Goal: Information Seeking & Learning: Find specific fact

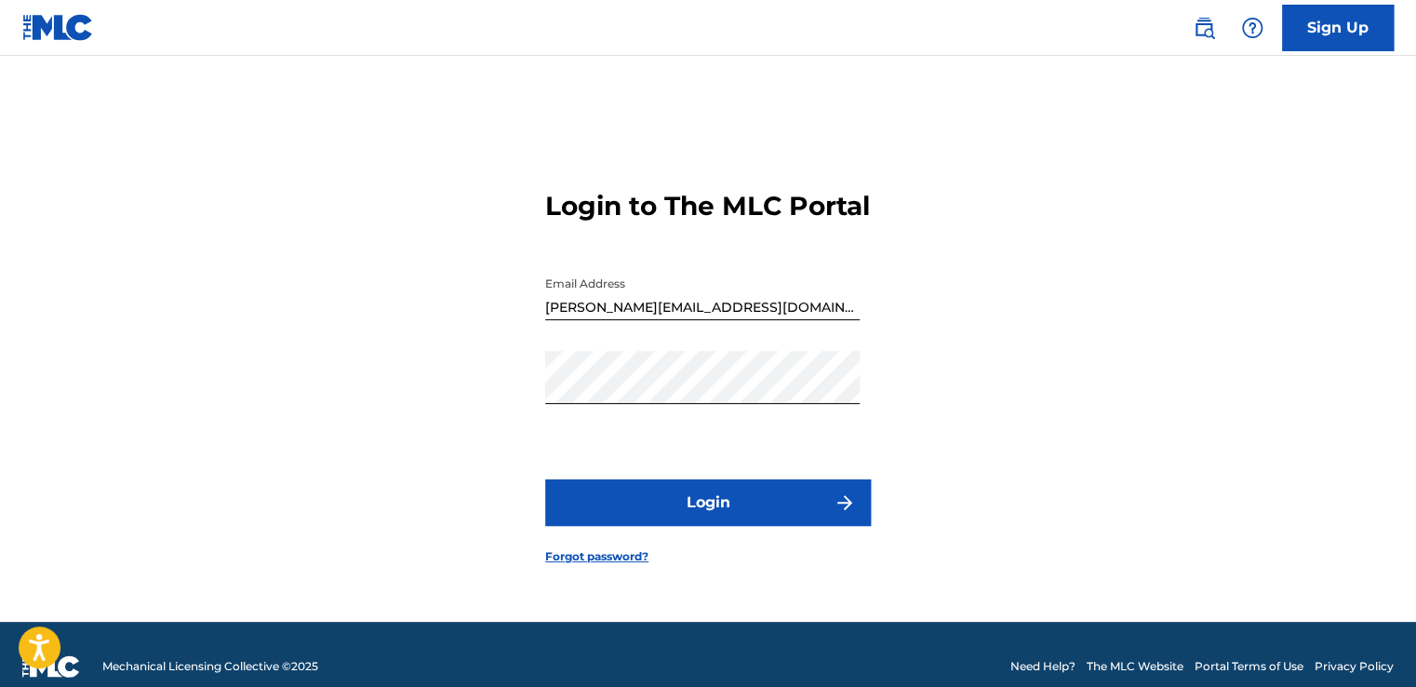
click at [716, 502] on button "Login" at bounding box center [708, 502] width 326 height 47
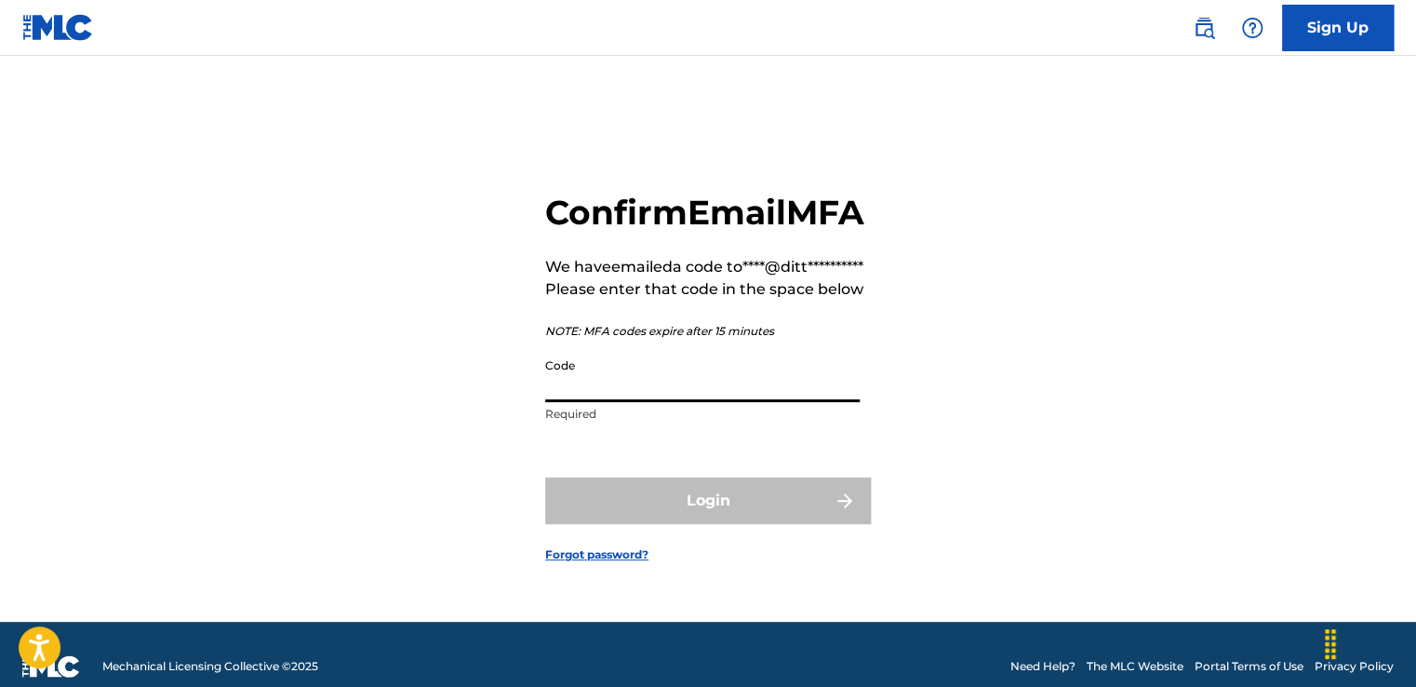
click at [598, 402] on input "Code" at bounding box center [702, 375] width 315 height 53
paste input "854538"
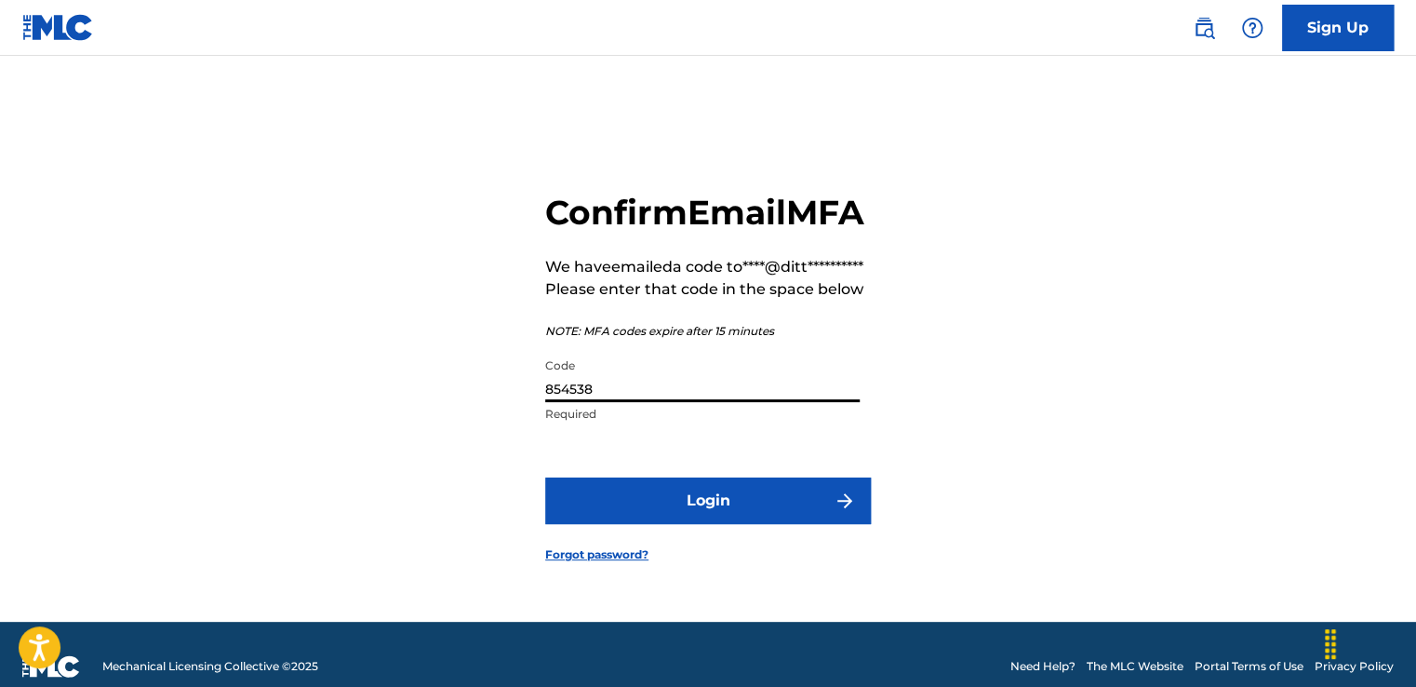
type input "854538"
click at [644, 524] on button "Login" at bounding box center [708, 500] width 326 height 47
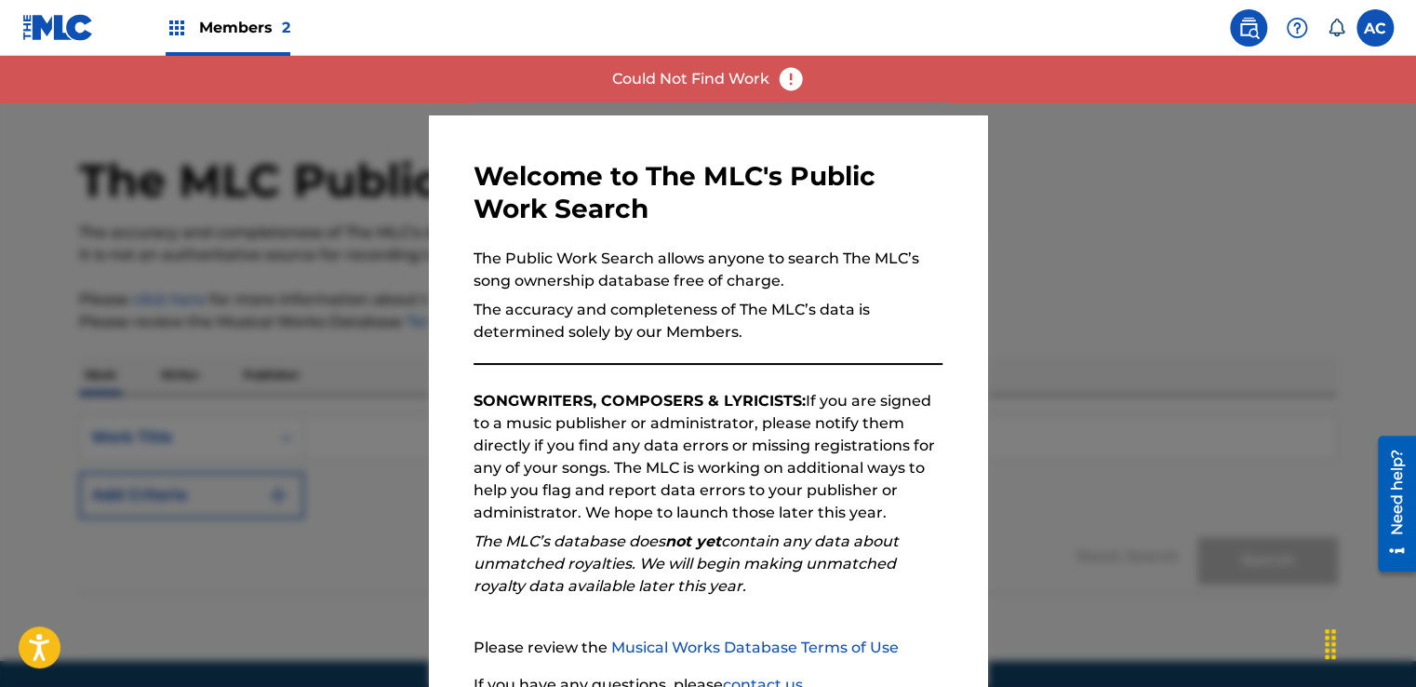
scroll to position [164, 0]
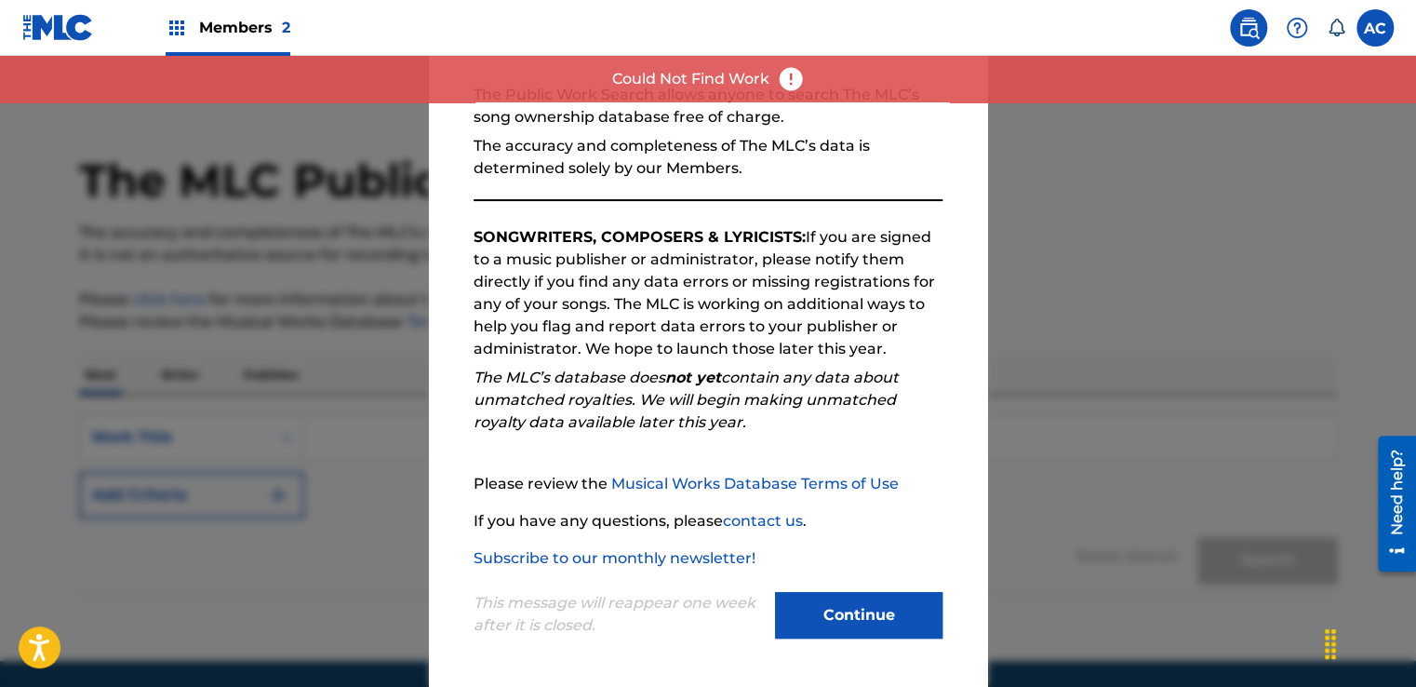
click at [849, 627] on button "Continue" at bounding box center [859, 615] width 168 height 47
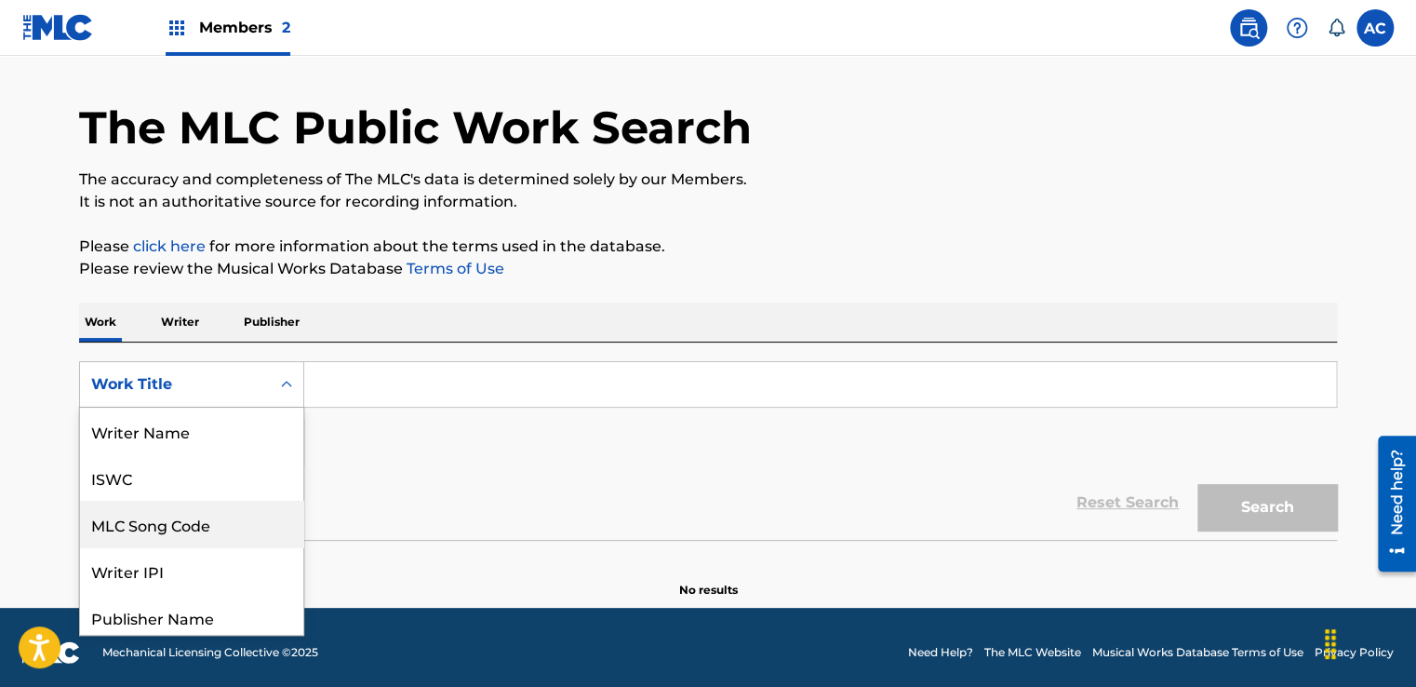
scroll to position [93, 0]
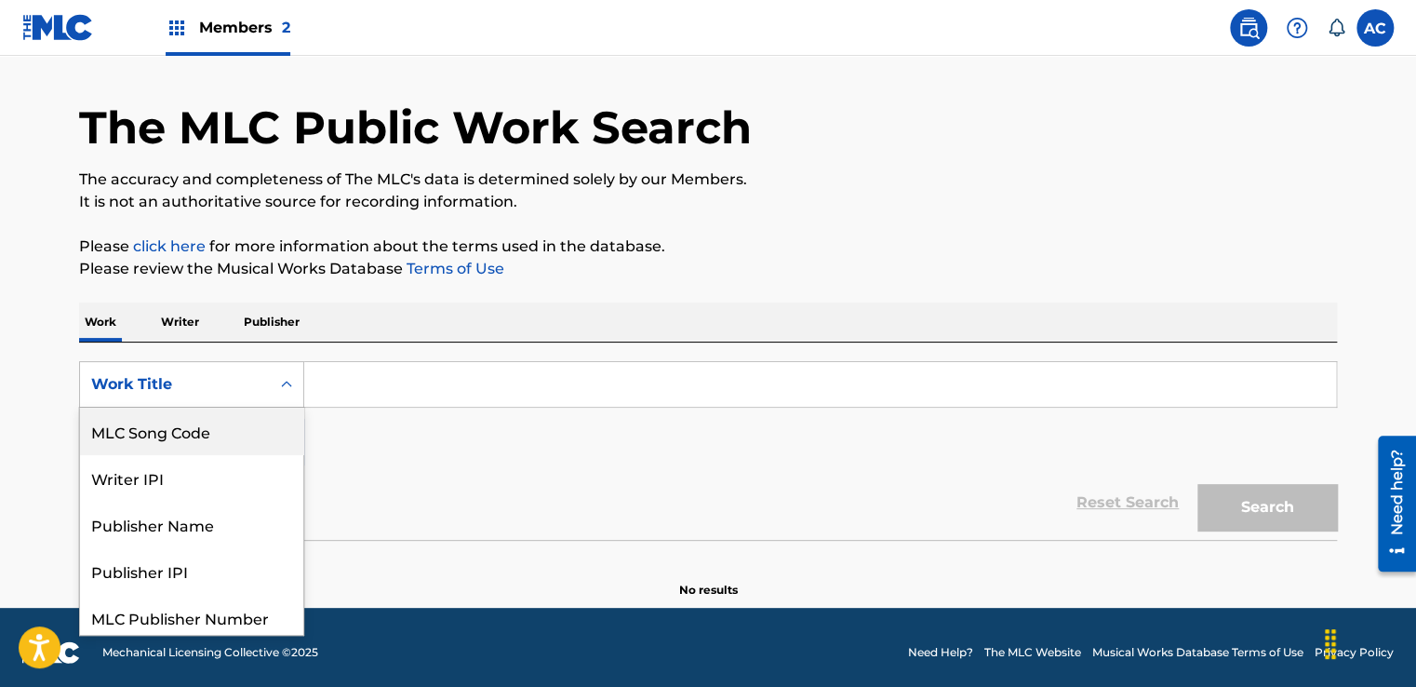
click at [276, 408] on div "8 results available. Use Up and Down to choose options, press Enter to select t…" at bounding box center [191, 384] width 225 height 47
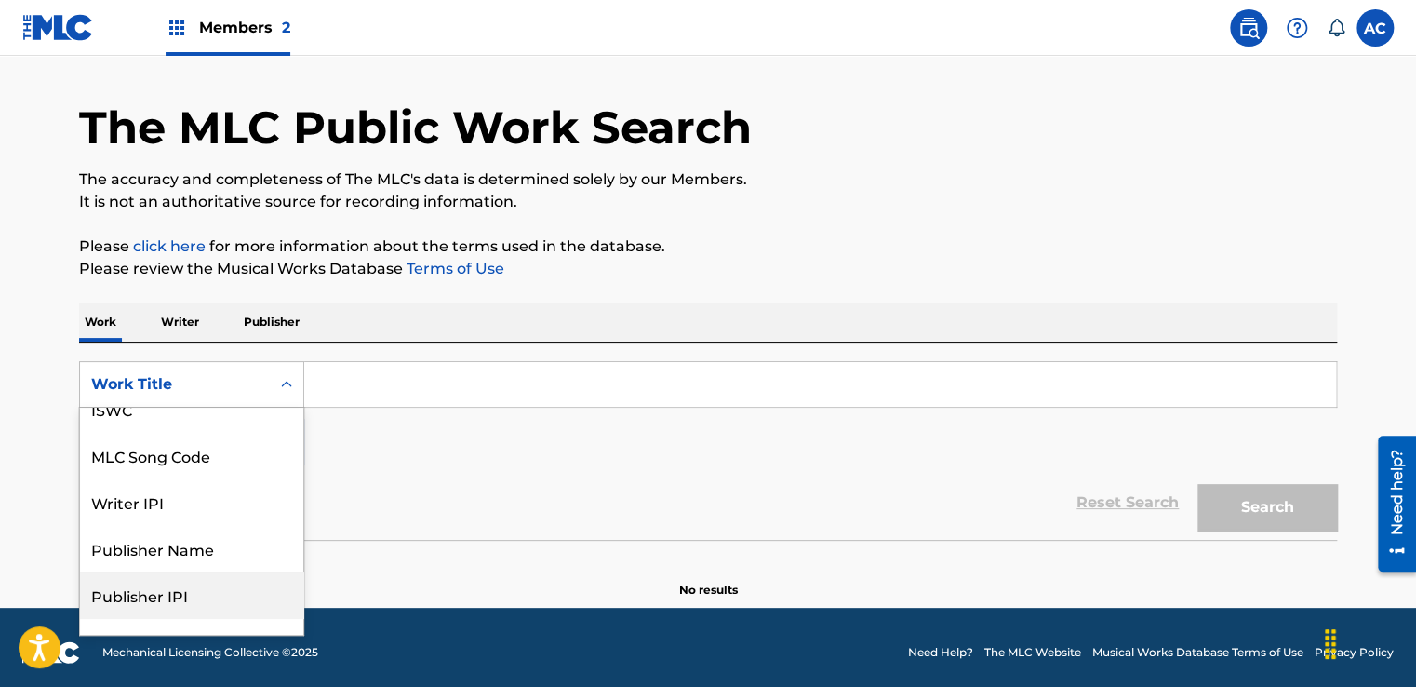
scroll to position [65, 0]
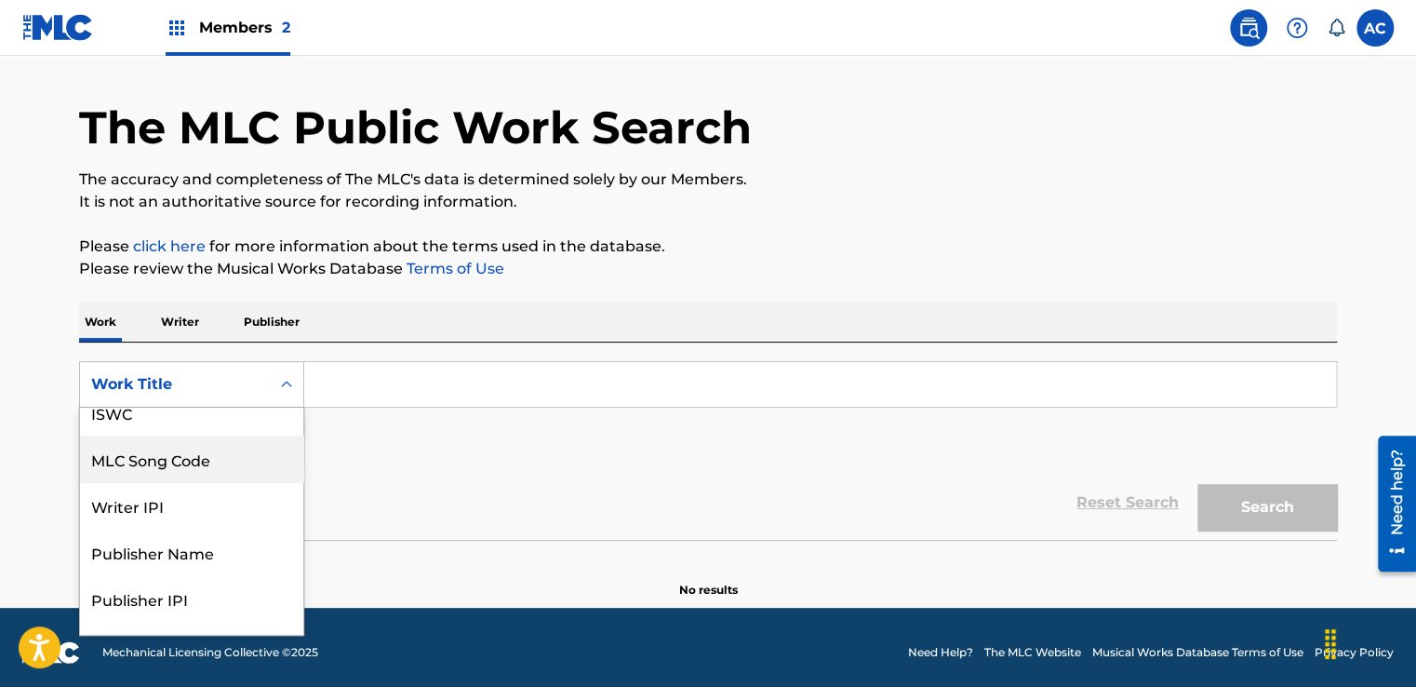
click at [185, 460] on div "MLC Song Code" at bounding box center [191, 459] width 223 height 47
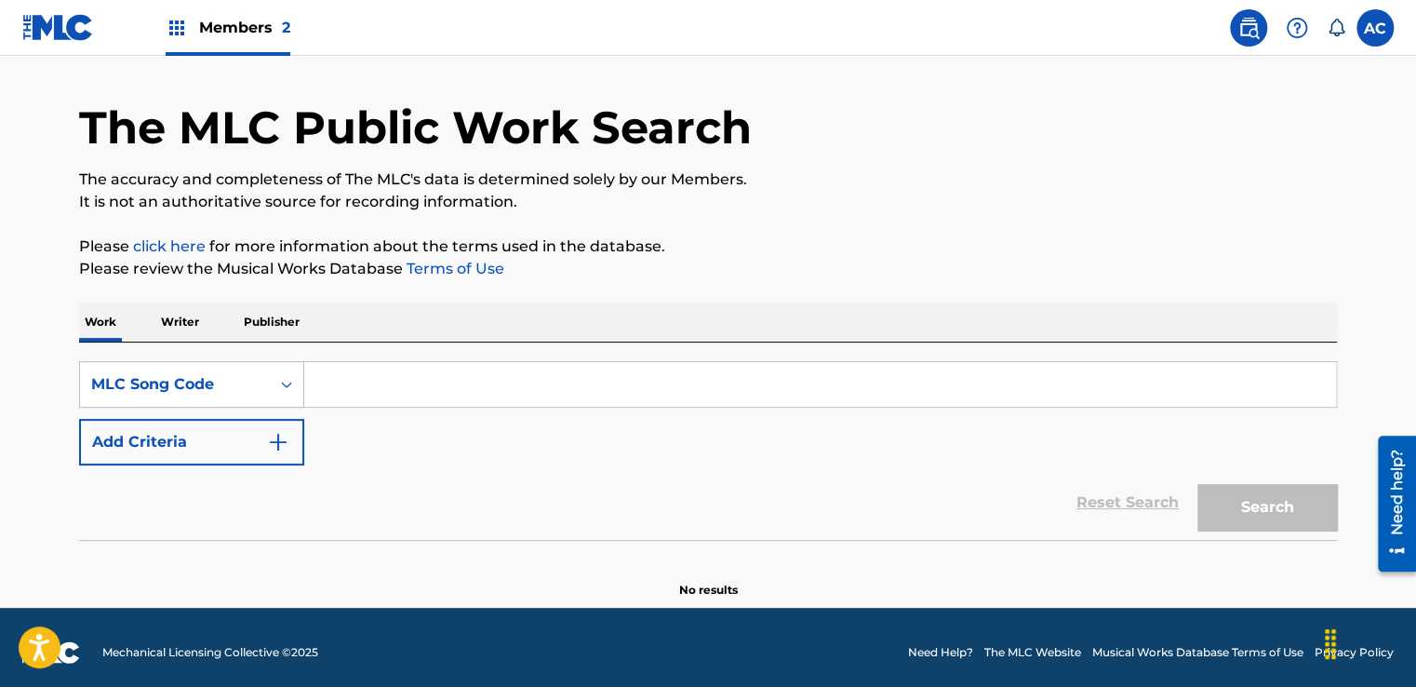
click at [350, 396] on input "Search Form" at bounding box center [820, 384] width 1032 height 45
paste input "DB7727"
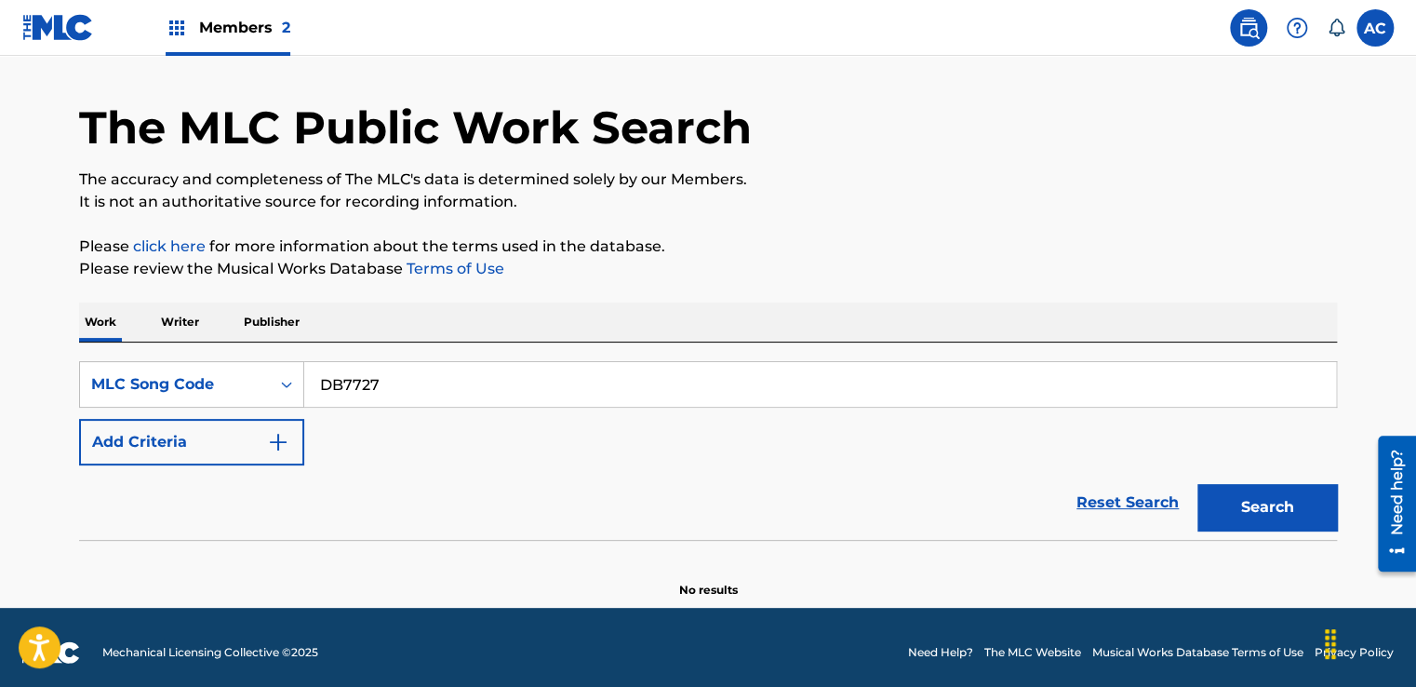
type input "DB7727"
click at [1289, 514] on button "Search" at bounding box center [1268, 507] width 140 height 47
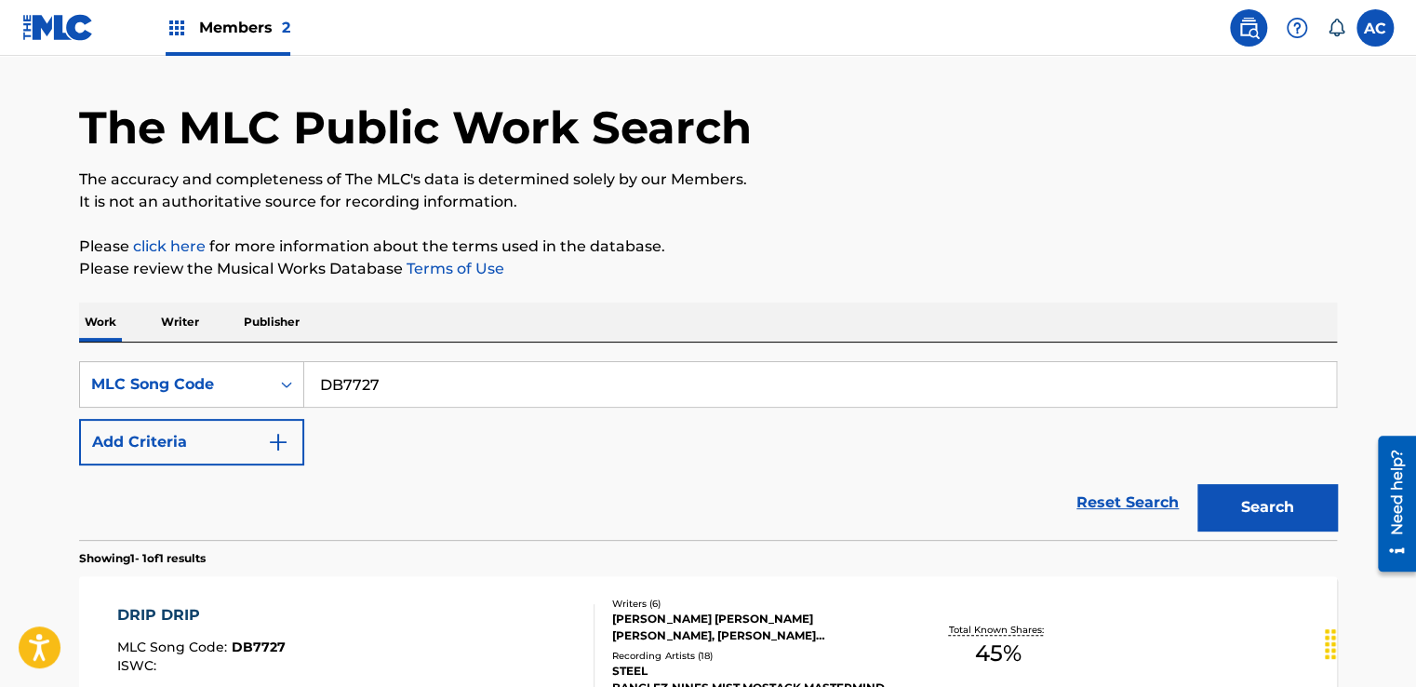
scroll to position [267, 0]
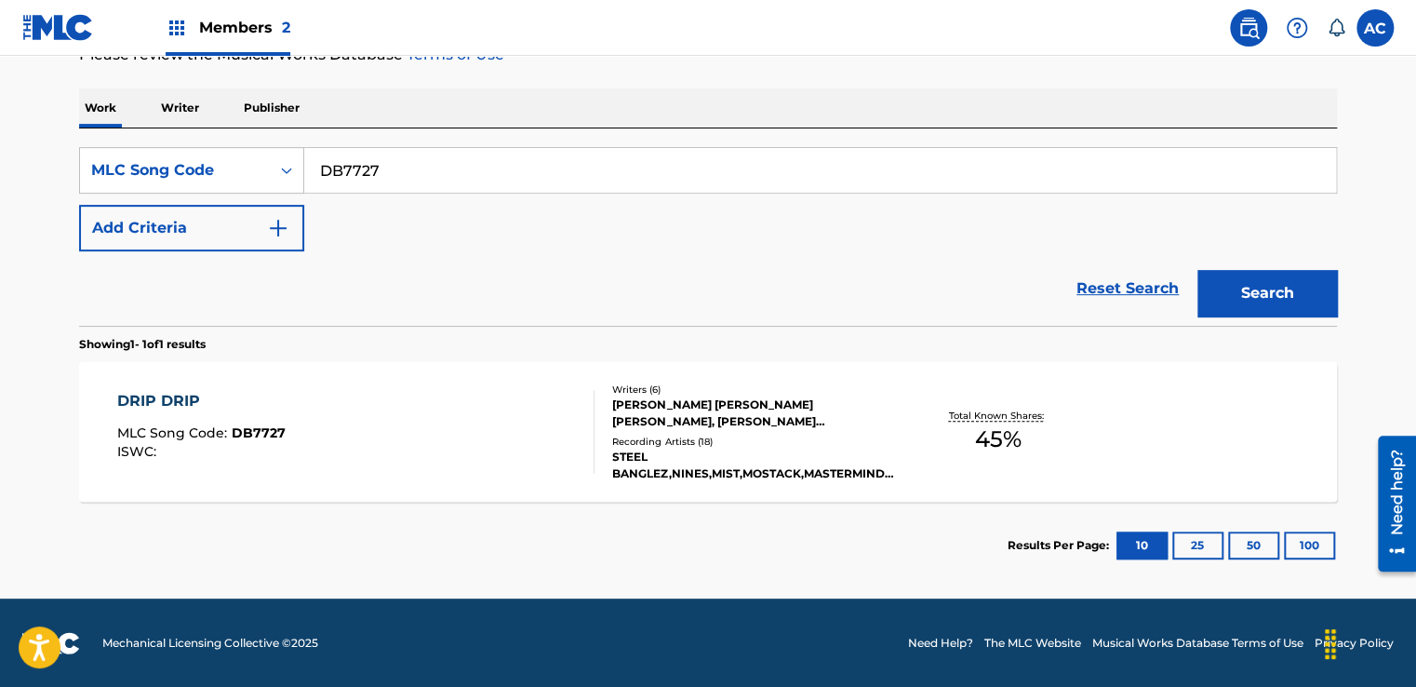
click at [747, 406] on div "JAGRAJ SINGH BAINS, COURTNEY LEON FRECKLETON, RHYS THOMAS SYLVESTER, SAMUEL DAL…" at bounding box center [752, 413] width 281 height 34
